Goal: Use online tool/utility: Utilize a website feature to perform a specific function

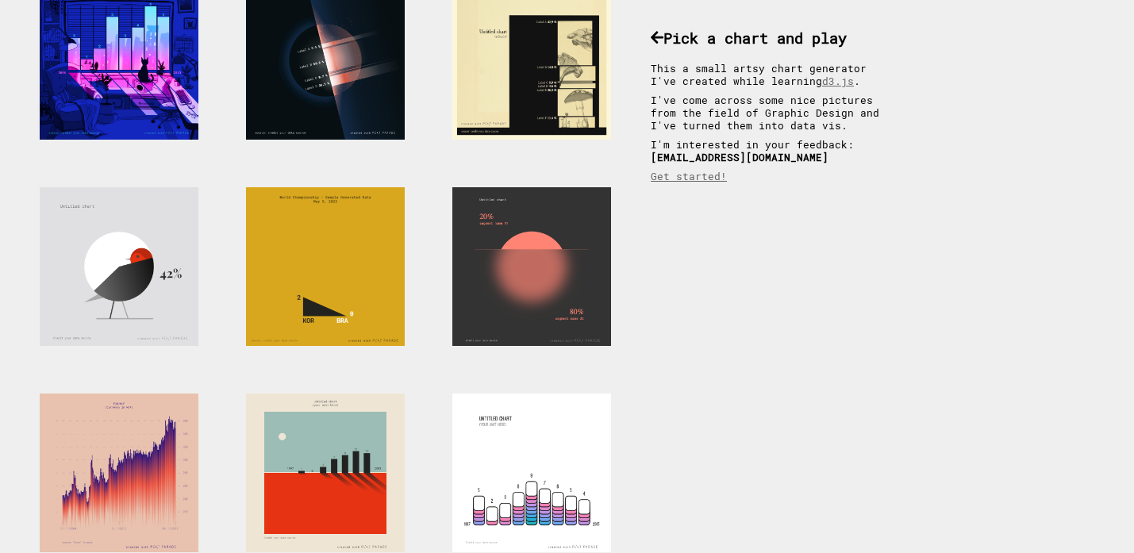
scroll to position [148, 0]
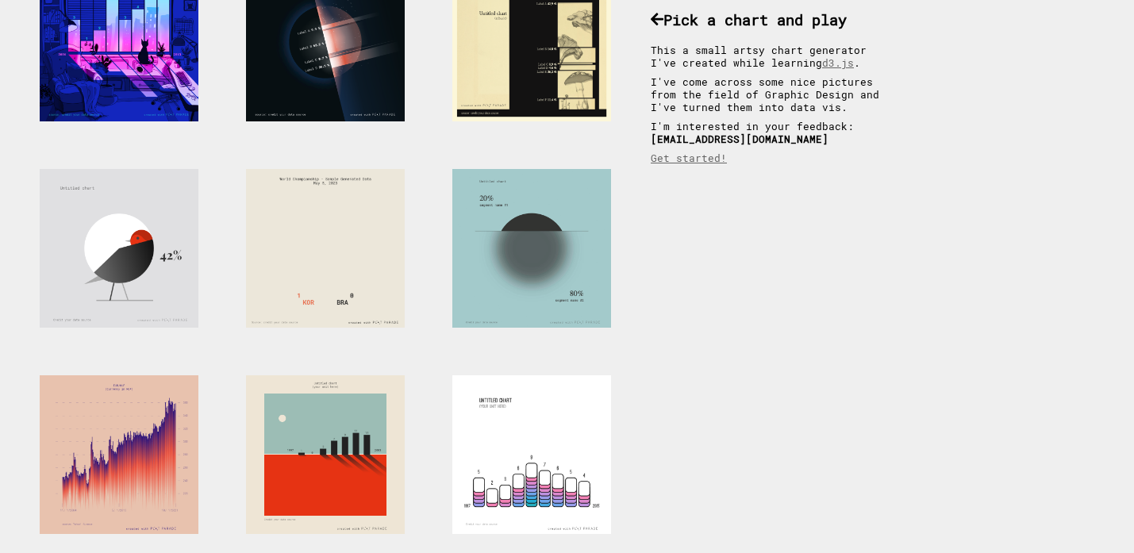
click at [557, 252] on div at bounding box center [531, 248] width 159 height 159
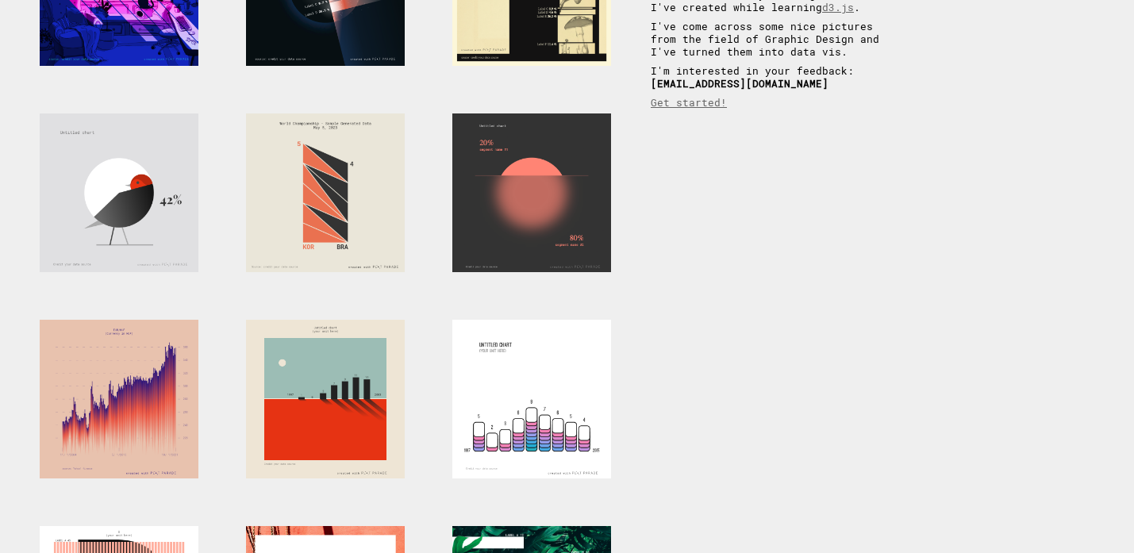
scroll to position [187, 0]
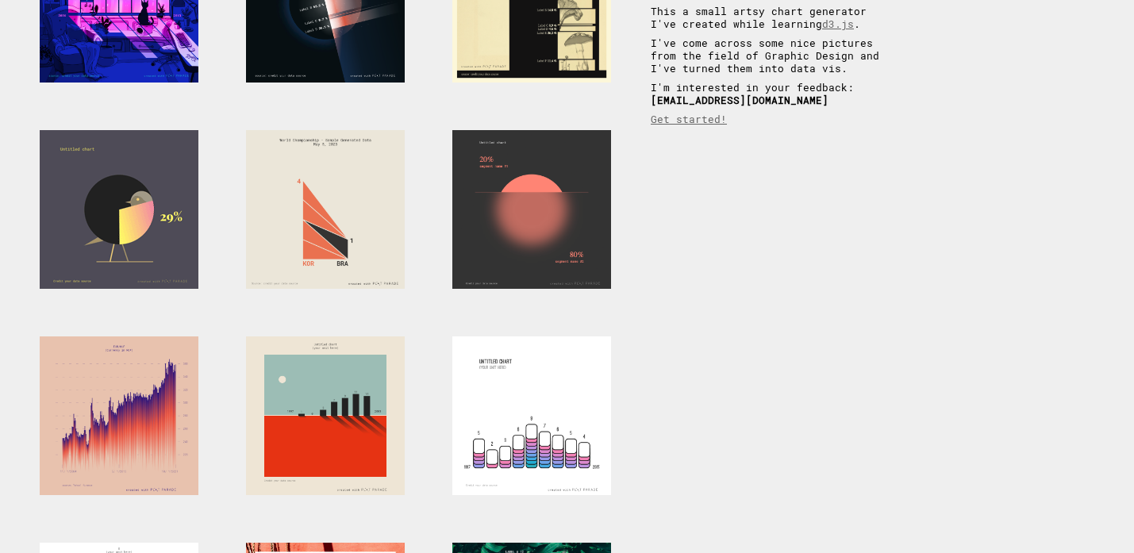
click at [144, 237] on div at bounding box center [119, 209] width 159 height 159
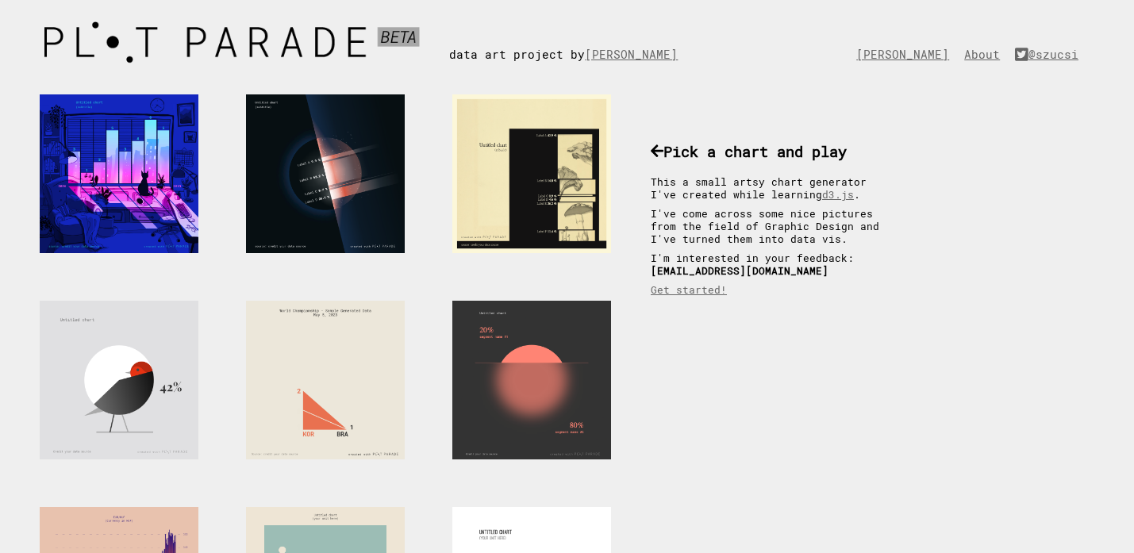
scroll to position [3, 0]
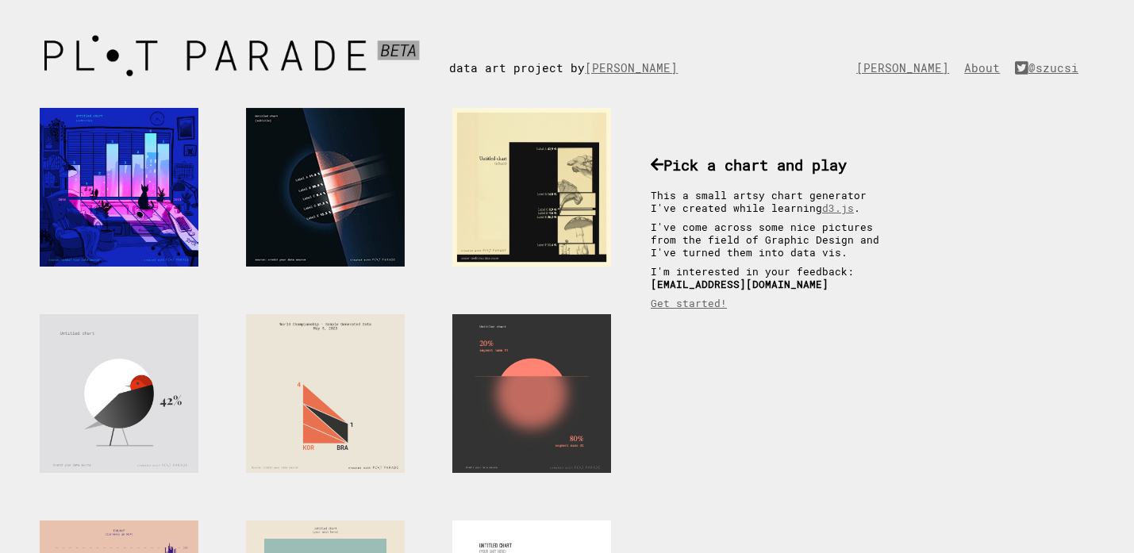
click at [277, 221] on div at bounding box center [325, 187] width 159 height 159
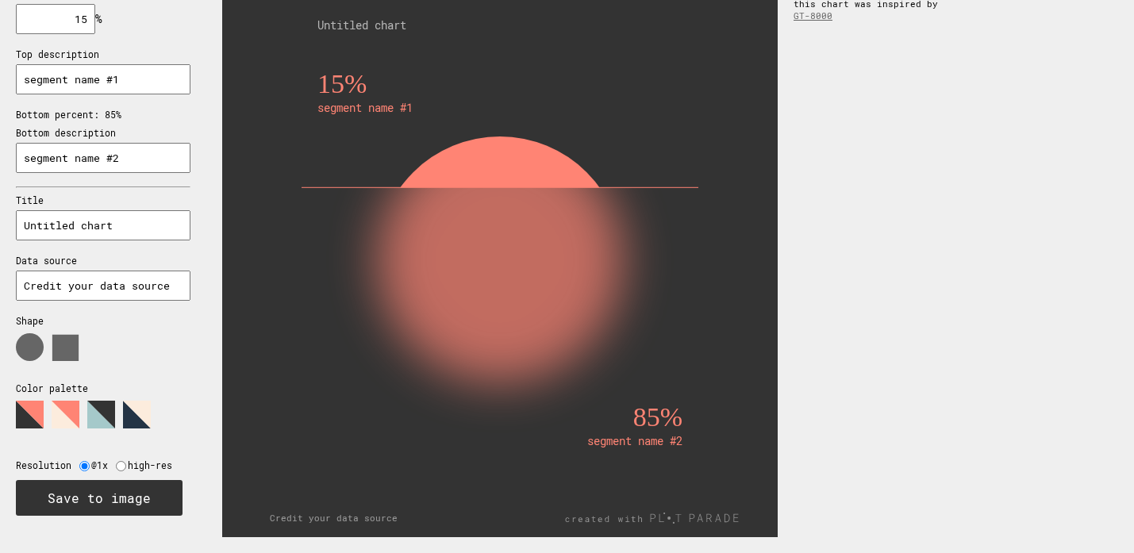
scroll to position [74, 0]
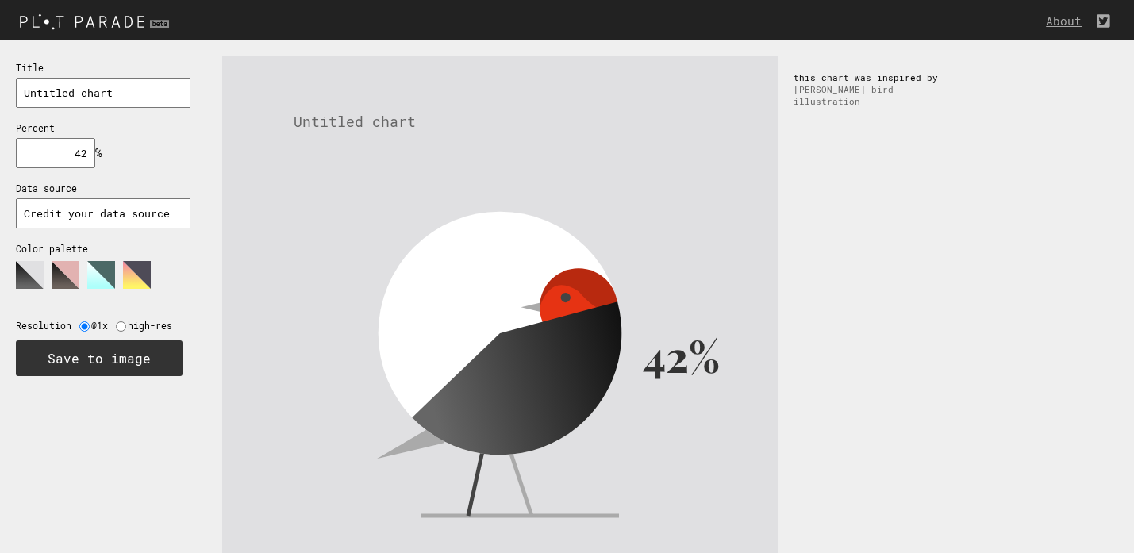
click at [66, 275] on polygon at bounding box center [66, 275] width 28 height 28
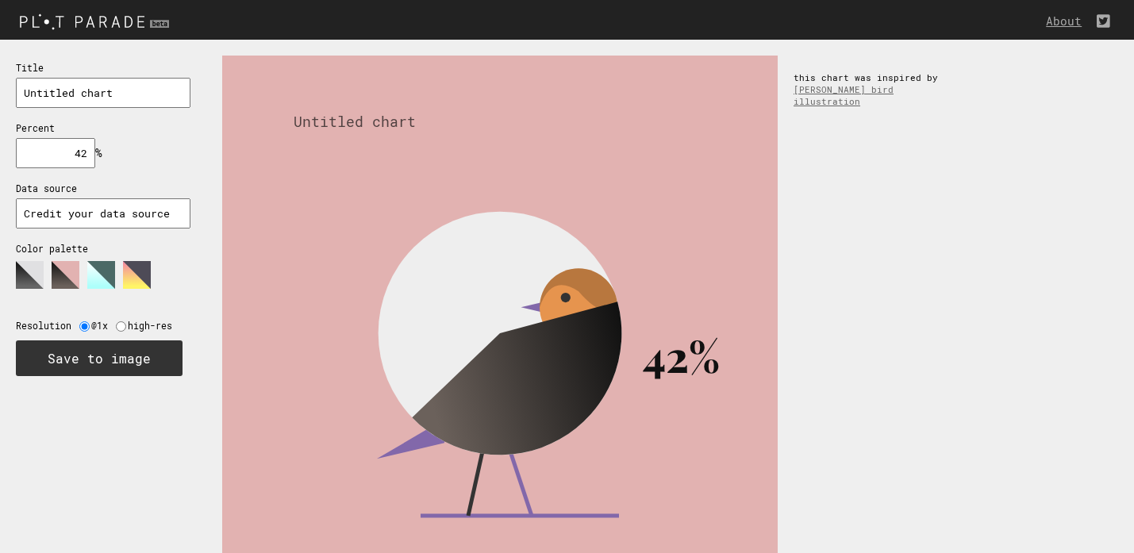
click at [101, 265] on polygon at bounding box center [101, 275] width 28 height 28
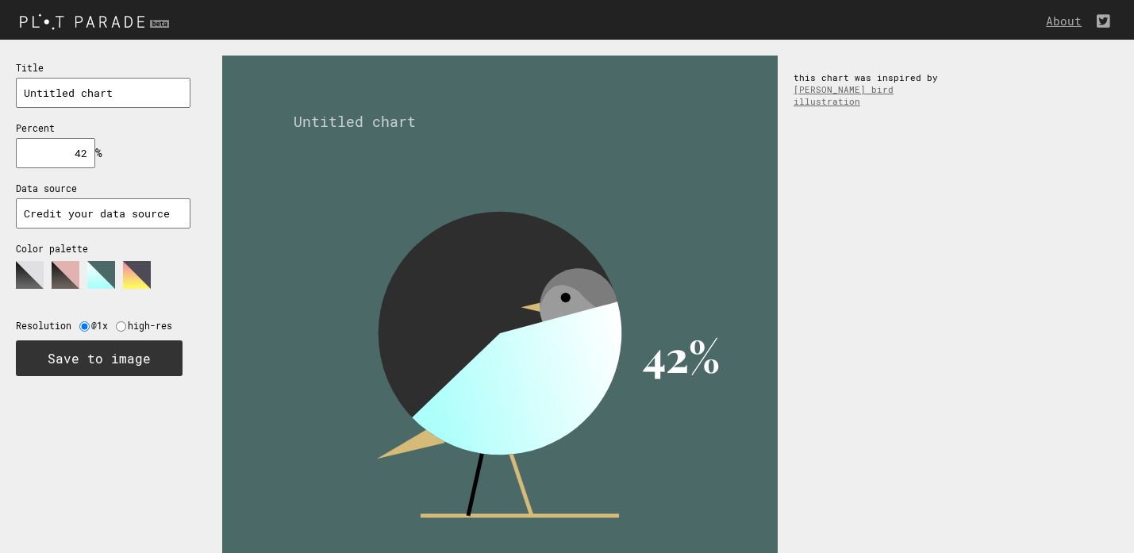
click at [144, 267] on polygon at bounding box center [137, 275] width 28 height 28
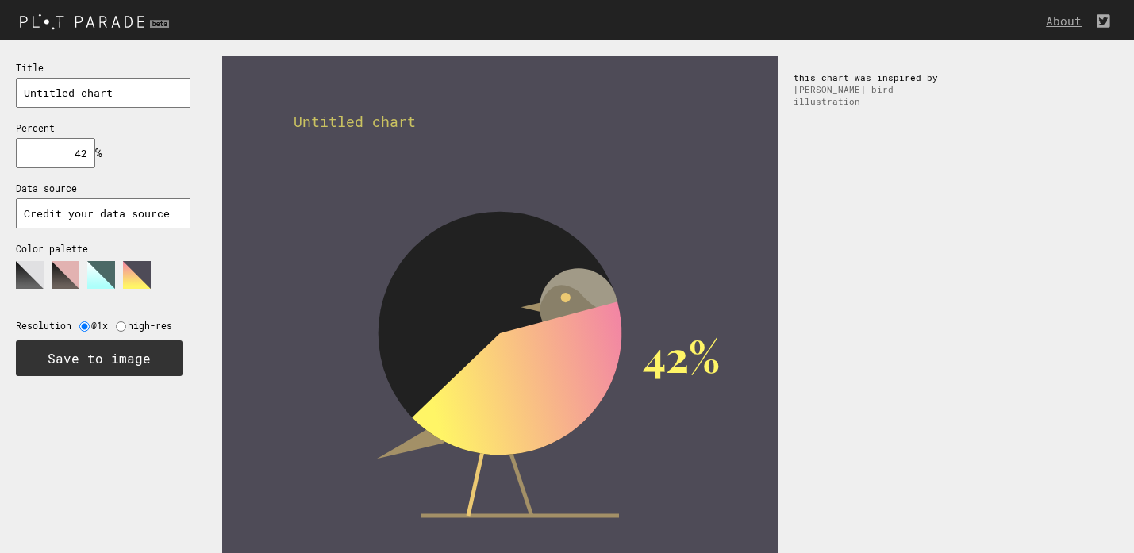
click at [26, 268] on polygon at bounding box center [30, 275] width 28 height 28
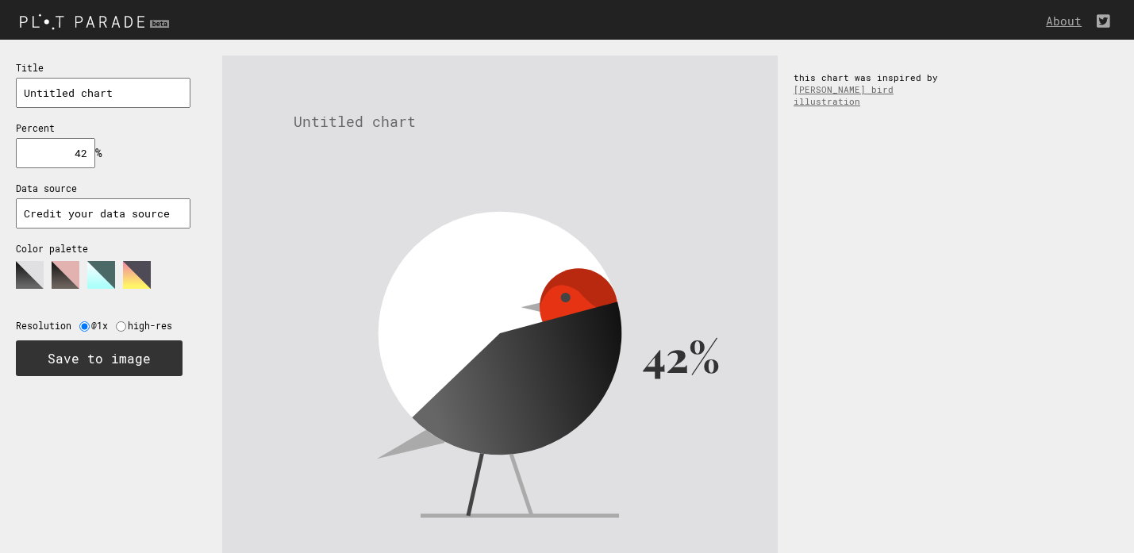
click at [65, 261] on polygon at bounding box center [66, 275] width 28 height 28
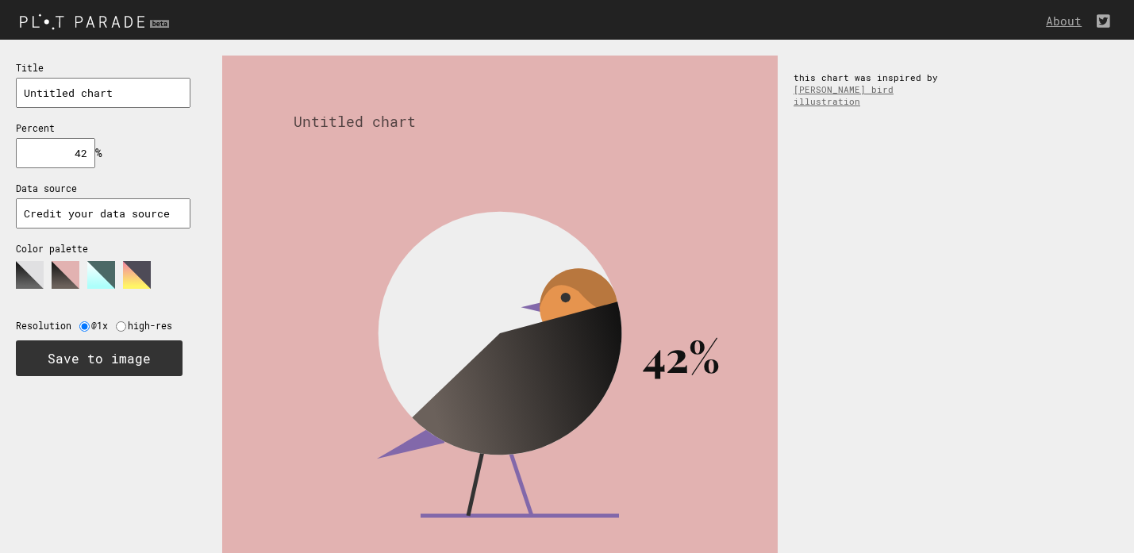
drag, startPoint x: 75, startPoint y: 152, endPoint x: 94, endPoint y: 152, distance: 19.1
click at [94, 152] on input "42" at bounding box center [55, 153] width 79 height 30
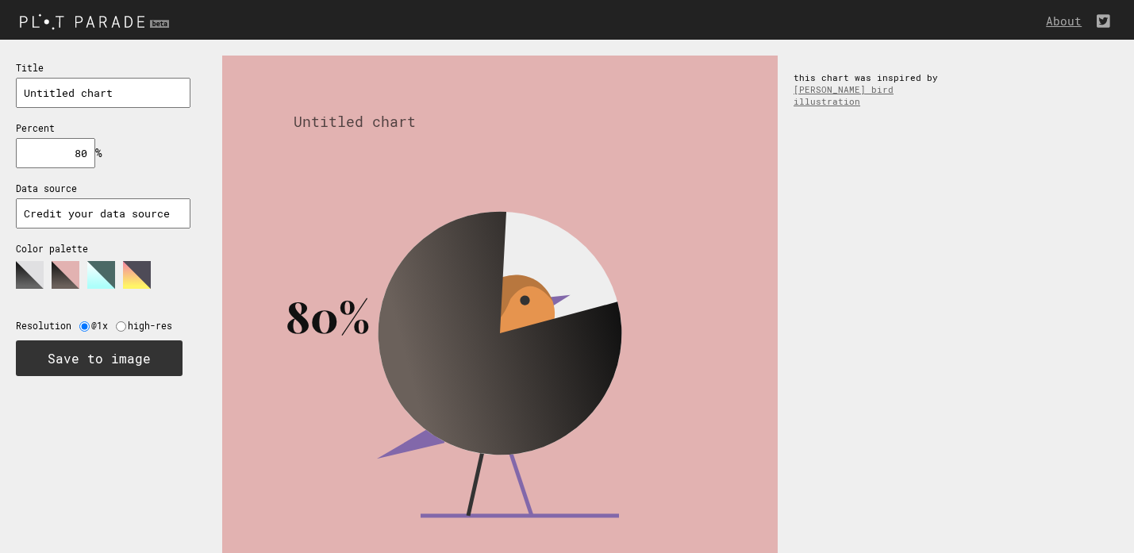
drag, startPoint x: 70, startPoint y: 151, endPoint x: 121, endPoint y: 151, distance: 51.6
click at [121, 151] on div "Title Untitled chart Percent 80 % needs to be between 0% and 100% Data source C…" at bounding box center [103, 218] width 206 height 356
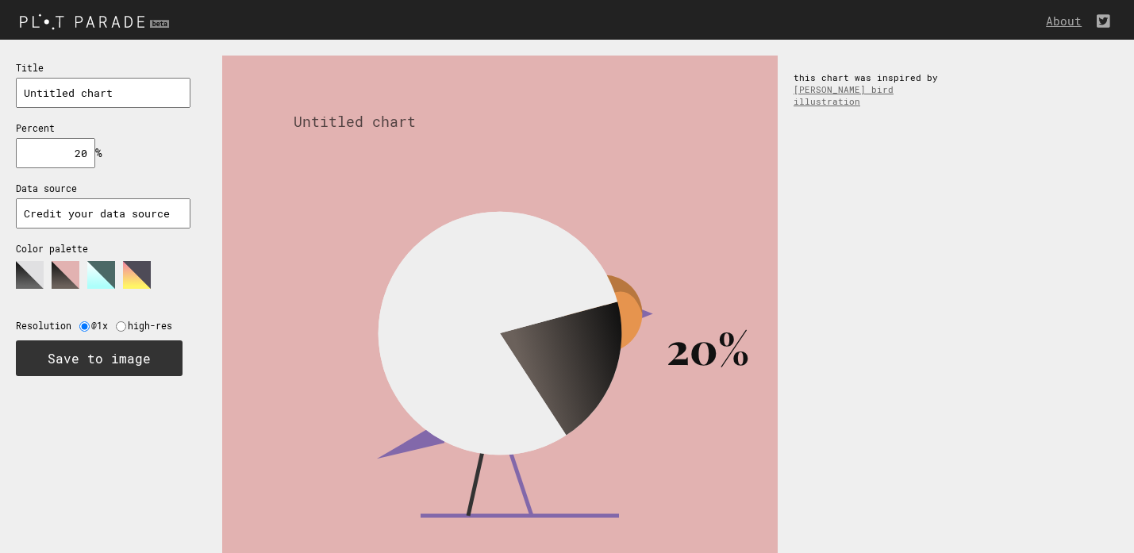
drag, startPoint x: 75, startPoint y: 148, endPoint x: 94, endPoint y: 148, distance: 19.8
click at [94, 148] on input "20" at bounding box center [55, 153] width 79 height 30
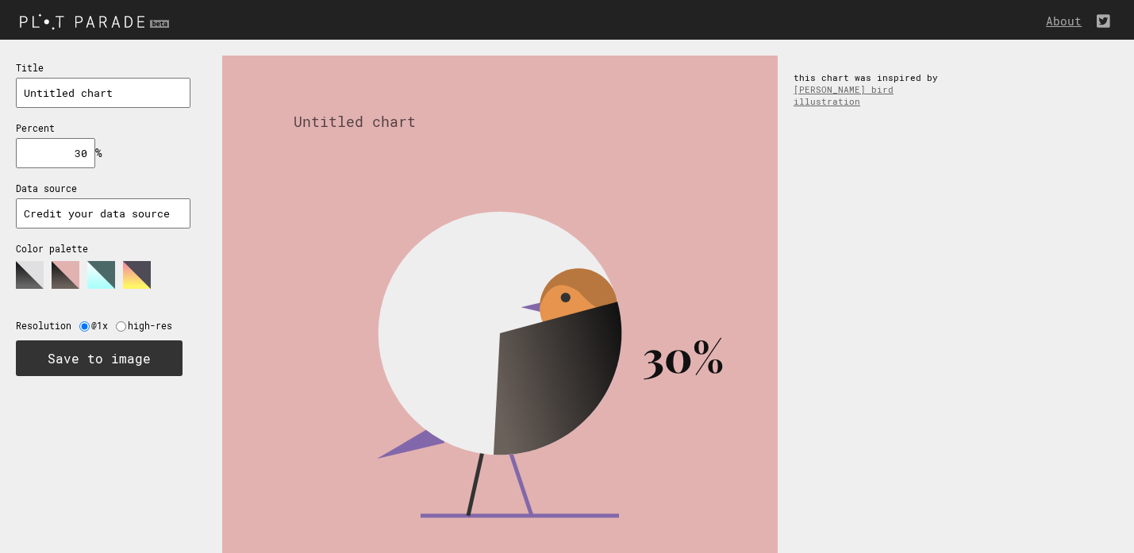
drag, startPoint x: 76, startPoint y: 148, endPoint x: 85, endPoint y: 148, distance: 8.7
click at [85, 148] on input "30" at bounding box center [55, 153] width 79 height 30
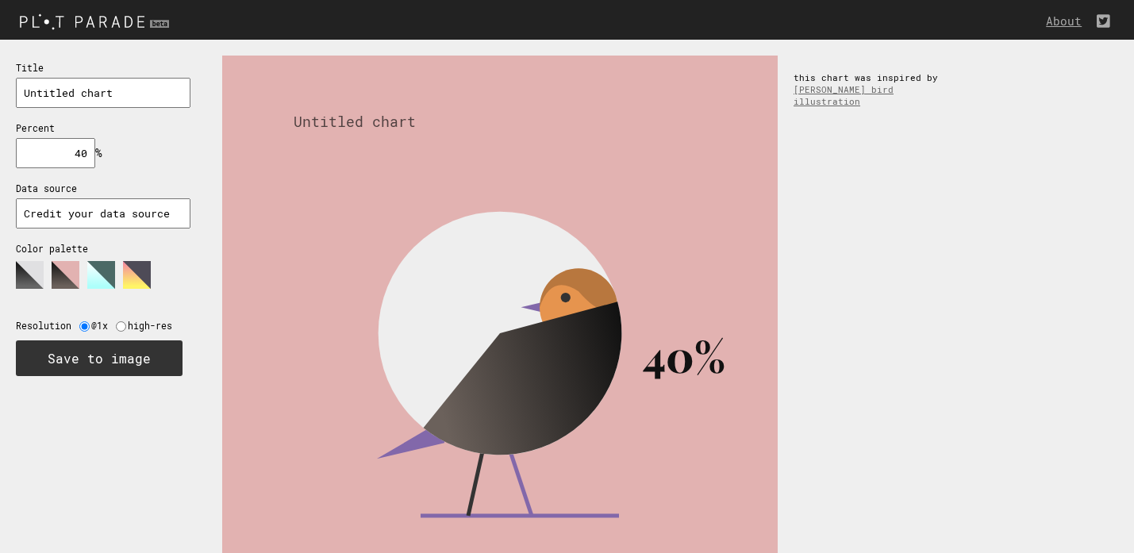
click at [85, 147] on input "40" at bounding box center [55, 153] width 79 height 30
drag, startPoint x: 86, startPoint y: 147, endPoint x: 71, endPoint y: 147, distance: 14.3
click at [71, 147] on input "40" at bounding box center [55, 153] width 79 height 30
click at [83, 149] on input "50" at bounding box center [55, 153] width 79 height 30
drag, startPoint x: 88, startPoint y: 149, endPoint x: 76, endPoint y: 149, distance: 11.9
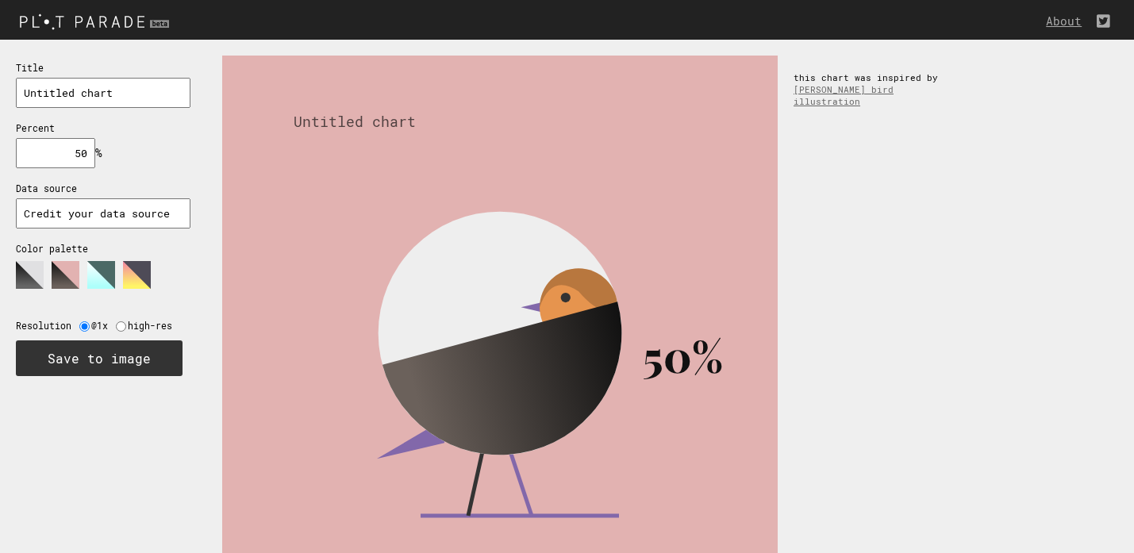
click at [76, 149] on input "50" at bounding box center [55, 153] width 79 height 30
type input "60"
